Goal: Information Seeking & Learning: Learn about a topic

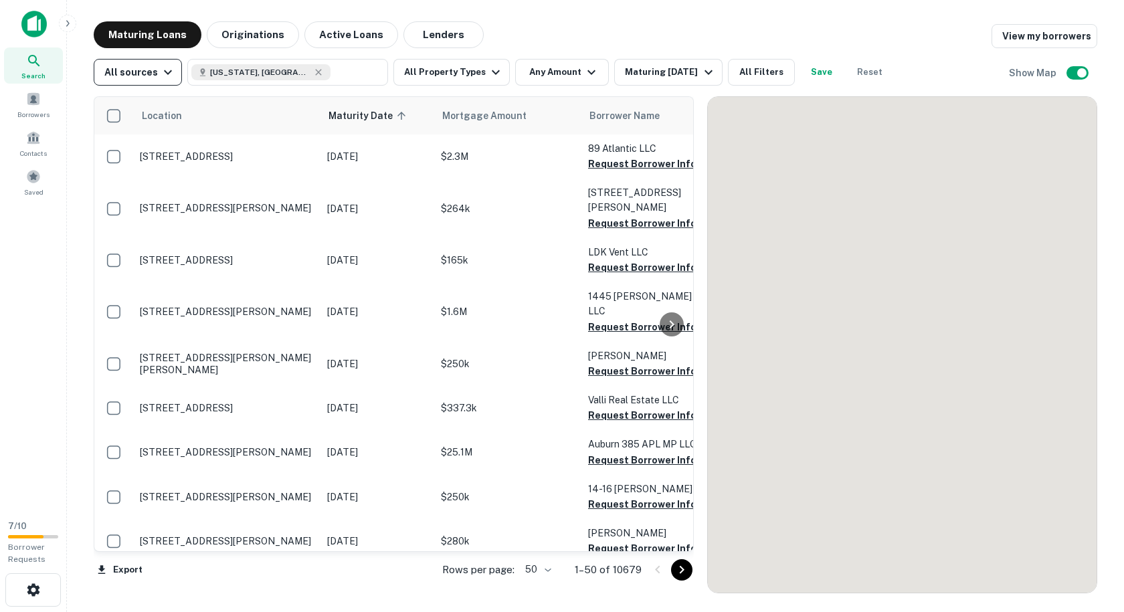
click at [152, 79] on div "All sources" at bounding box center [140, 72] width 72 height 16
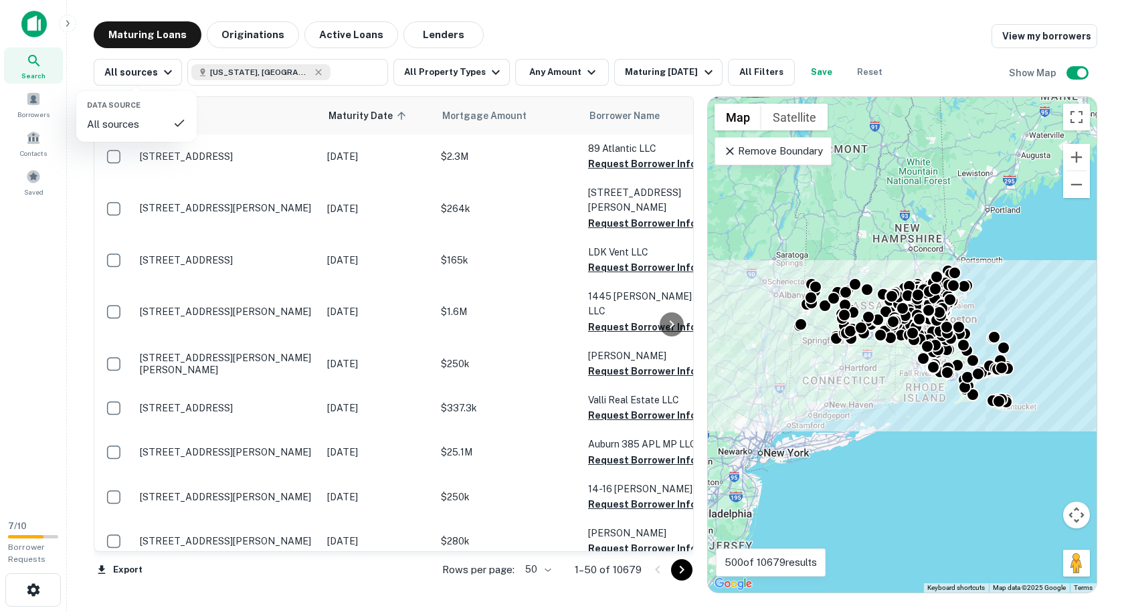
click at [590, 30] on div at bounding box center [562, 306] width 1124 height 612
click at [461, 83] on button "All Property Types" at bounding box center [451, 72] width 116 height 27
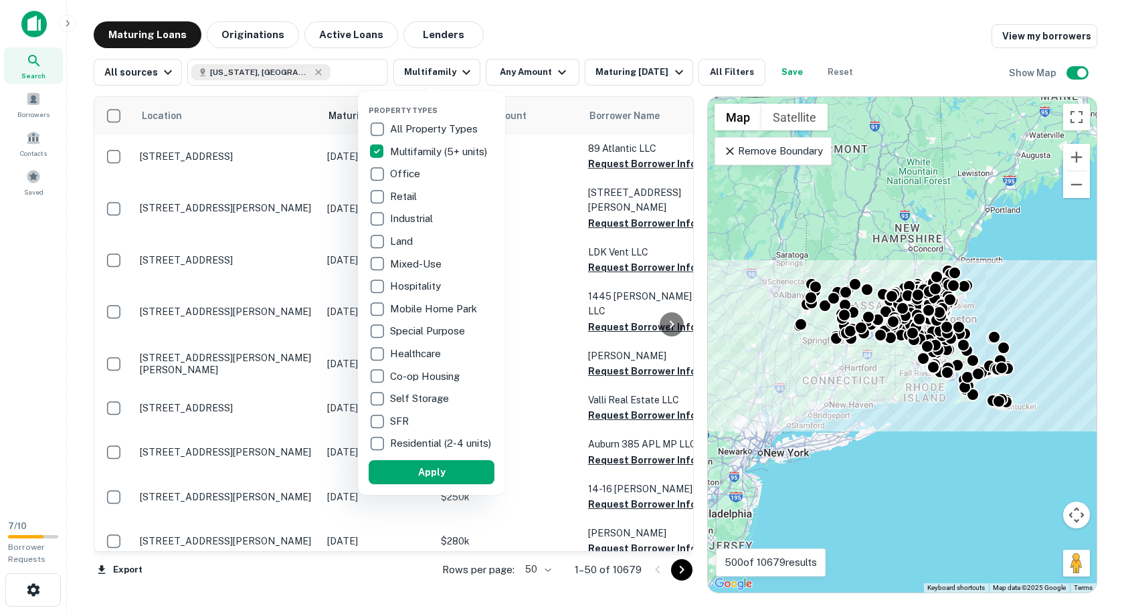
click at [568, 47] on div at bounding box center [562, 306] width 1124 height 612
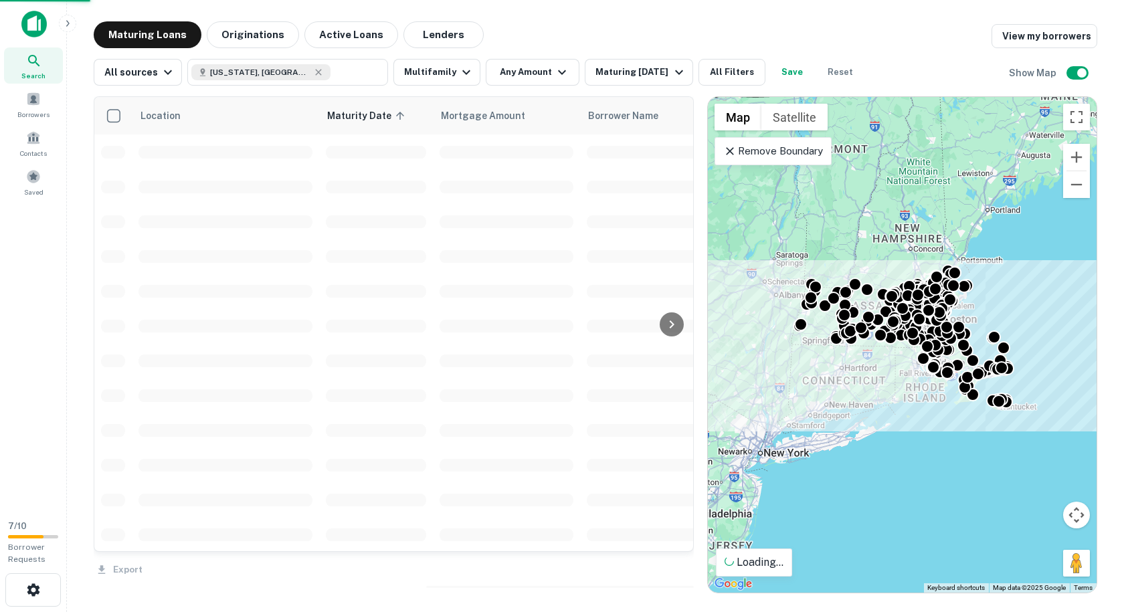
click at [558, 70] on div "Property Types All Property Types Multifamily (5+ units) Office Retail Industri…" at bounding box center [562, 306] width 1124 height 612
click at [554, 72] on icon "button" at bounding box center [562, 72] width 16 height 16
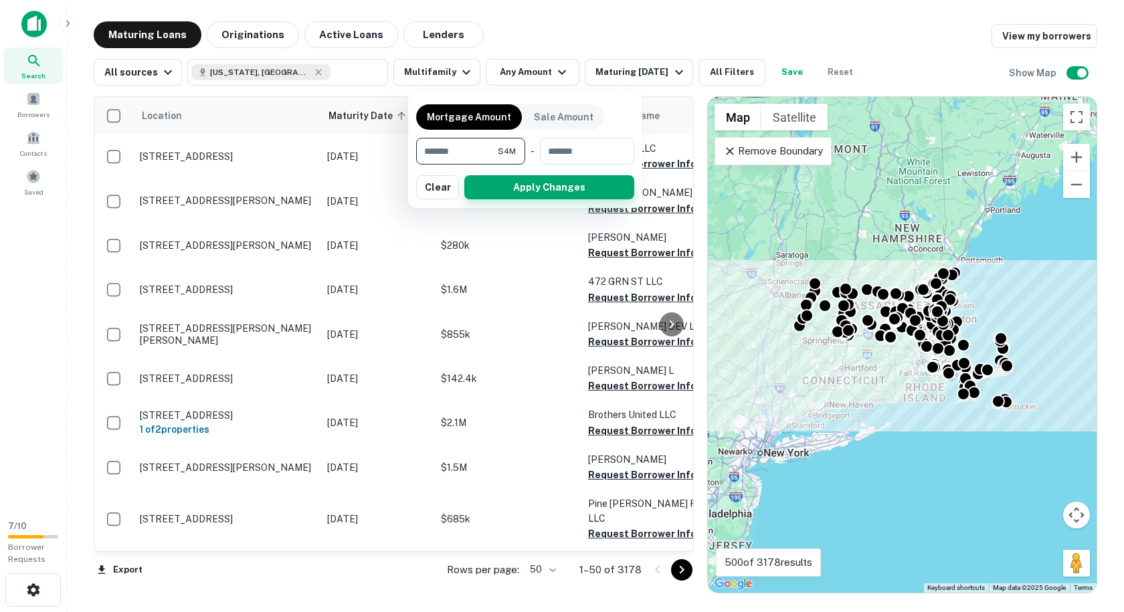
type input "*******"
click at [547, 193] on button "Apply Changes" at bounding box center [549, 187] width 170 height 24
